Goal: Find specific page/section

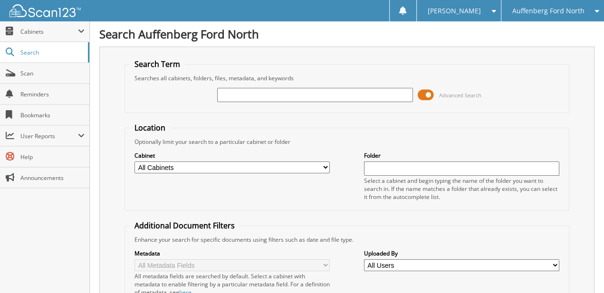
click at [270, 90] on input "text" at bounding box center [314, 95] width 195 height 14
type input "650454"
click at [430, 93] on span at bounding box center [425, 95] width 16 height 14
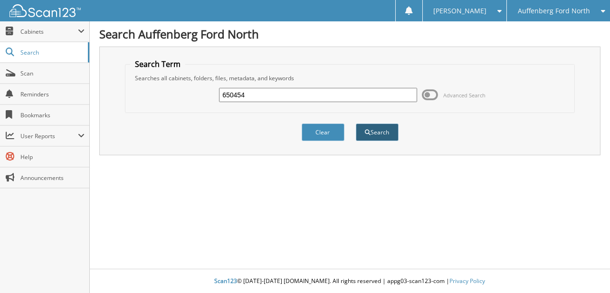
click at [378, 125] on button "Search" at bounding box center [377, 132] width 43 height 18
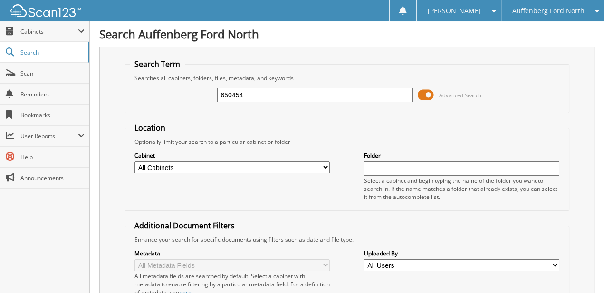
click at [427, 91] on span at bounding box center [425, 95] width 16 height 14
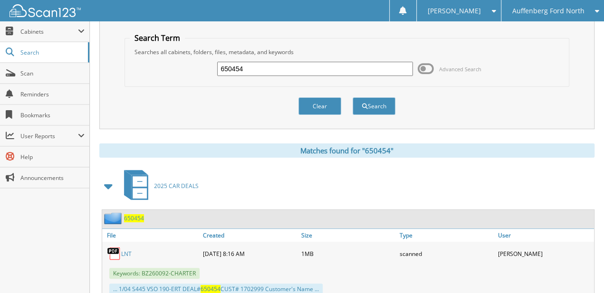
scroll to position [54, 0]
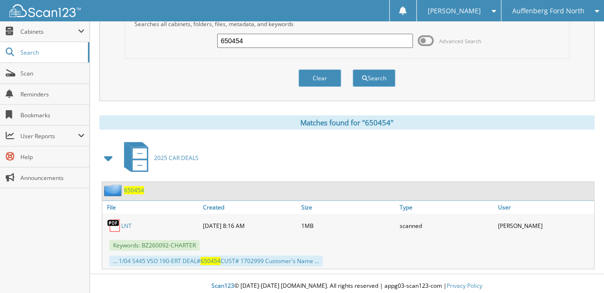
drag, startPoint x: 466, startPoint y: 48, endPoint x: 434, endPoint y: 143, distance: 99.9
click at [132, 188] on span "650454" at bounding box center [134, 190] width 20 height 8
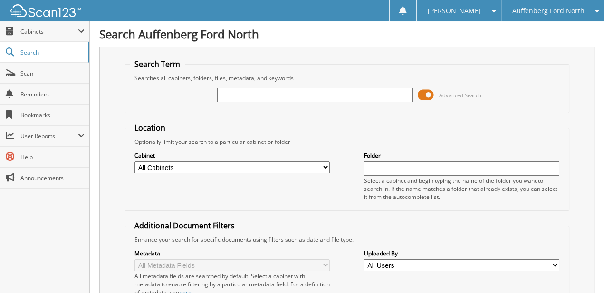
click at [253, 94] on input "text" at bounding box center [314, 95] width 195 height 14
paste input "650454"
drag, startPoint x: 336, startPoint y: 94, endPoint x: 23, endPoint y: 89, distance: 312.5
click at [65, 93] on body "Marisa H. Settings Logout Auffenberg Ford North Auffenberg Chrysler Auffenberg …" at bounding box center [302, 223] width 604 height 447
type input "650454"
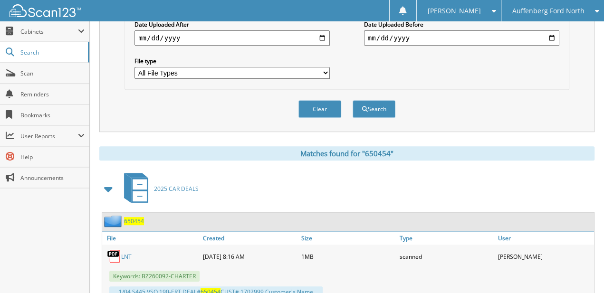
scroll to position [308, 0]
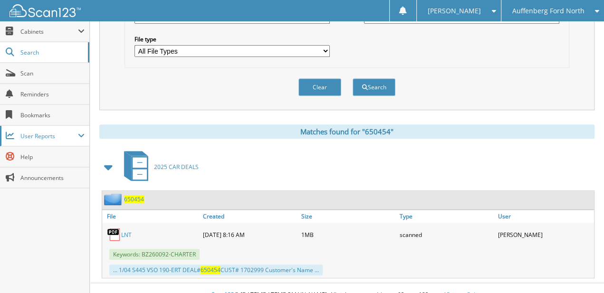
click at [51, 132] on span "User Reports" at bounding box center [48, 136] width 57 height 8
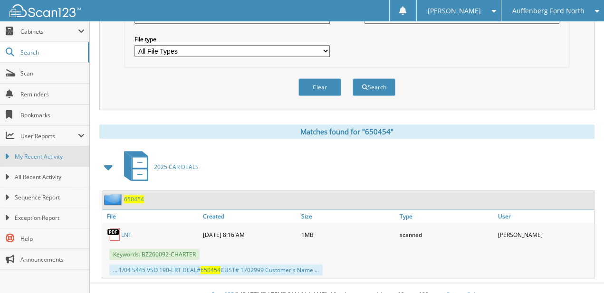
click at [40, 161] on link "My Recent Activity" at bounding box center [44, 156] width 89 height 20
